Goal: Task Accomplishment & Management: Manage account settings

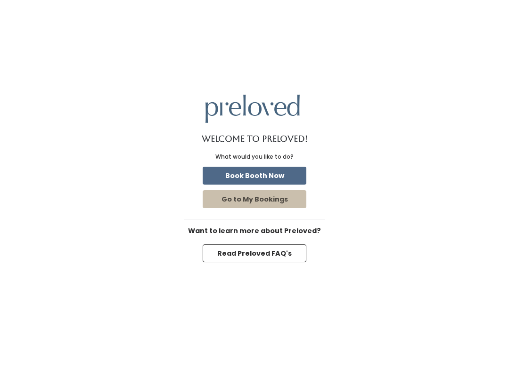
click at [266, 173] on button "Book Booth Now" at bounding box center [255, 176] width 104 height 18
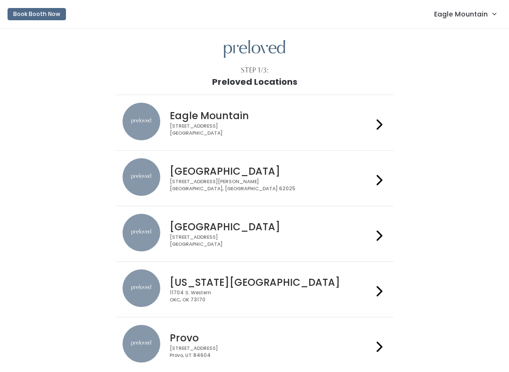
click at [458, 15] on span "Eagle Mountain" at bounding box center [461, 14] width 54 height 10
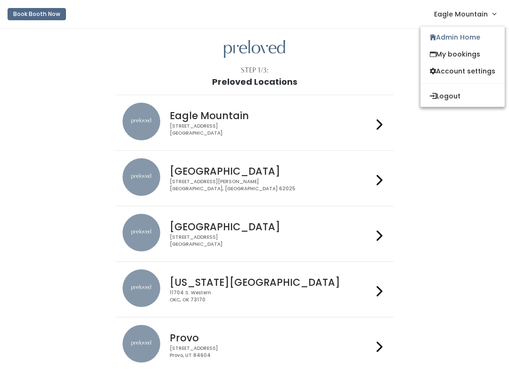
click at [459, 33] on link "Admin Home" at bounding box center [462, 37] width 84 height 17
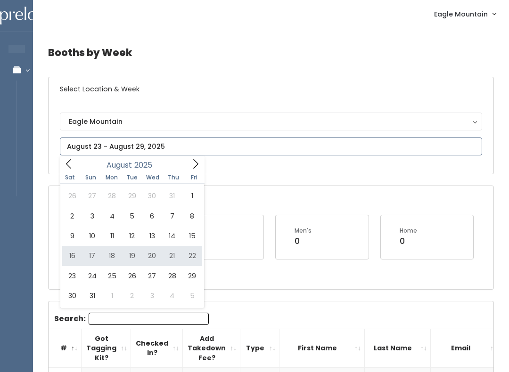
type input "August 16 to August 22"
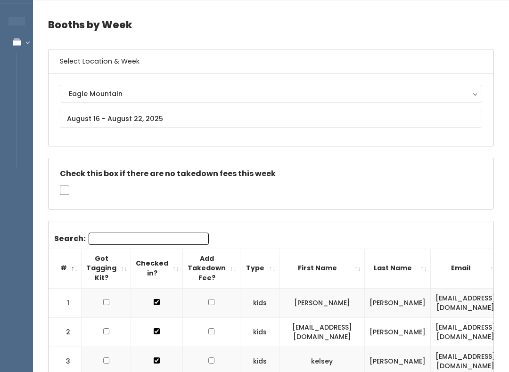
scroll to position [29, 0]
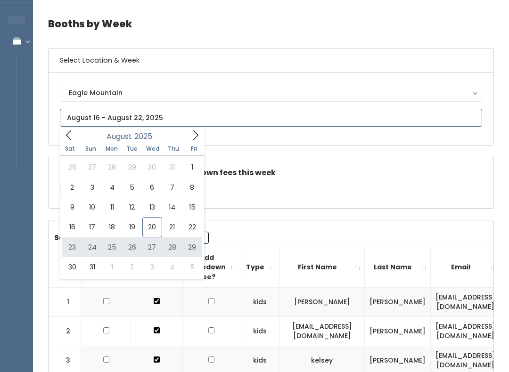
type input "[DATE] to [DATE]"
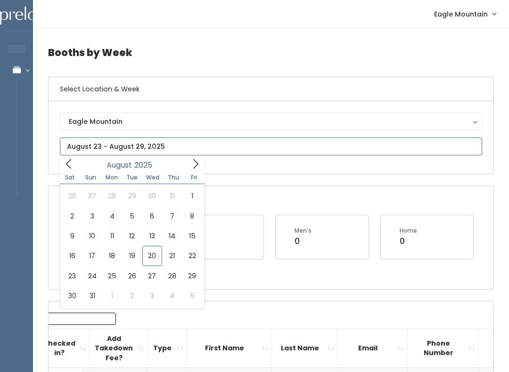
type input "August 16 to August 22"
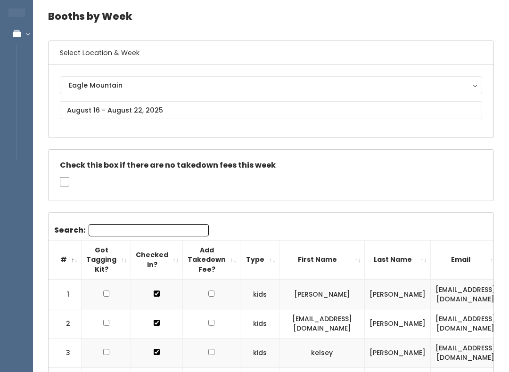
click at [139, 224] on input "Search:" at bounding box center [149, 230] width 120 height 12
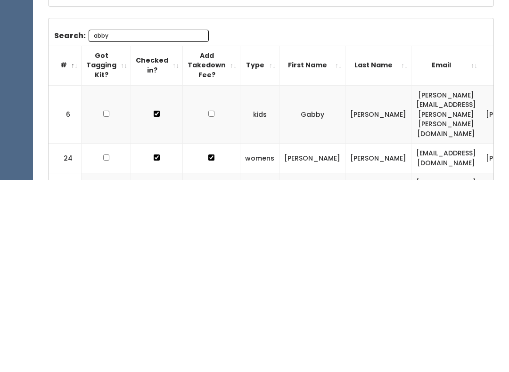
scroll to position [51, 0]
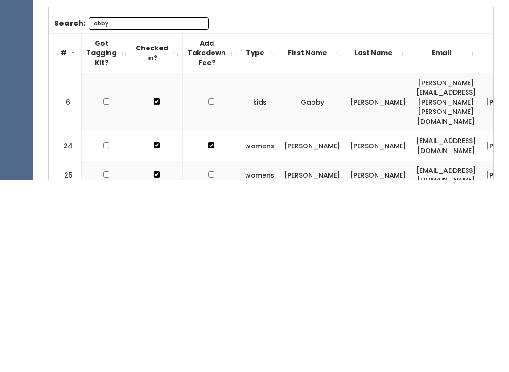
type input "Abby"
